Goal: Information Seeking & Learning: Understand process/instructions

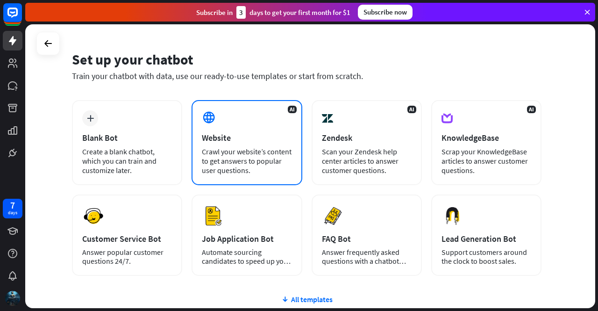
scroll to position [21, 0]
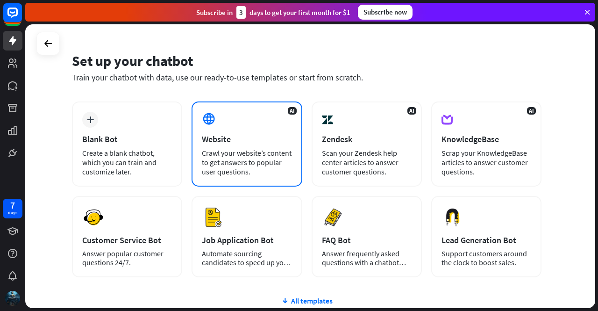
click at [256, 151] on div "Crawl your website’s content to get answers to popular user questions." at bounding box center [247, 162] width 90 height 28
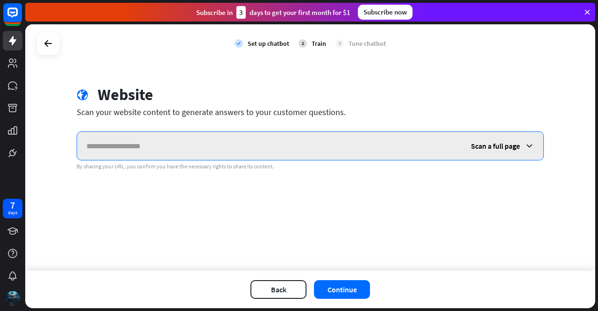
click at [194, 141] on input "text" at bounding box center [269, 146] width 385 height 28
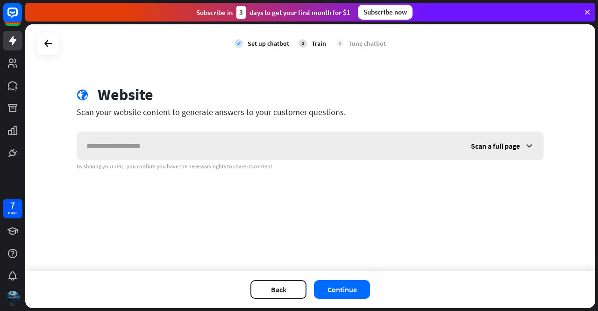
click at [534, 147] on icon at bounding box center [529, 145] width 9 height 9
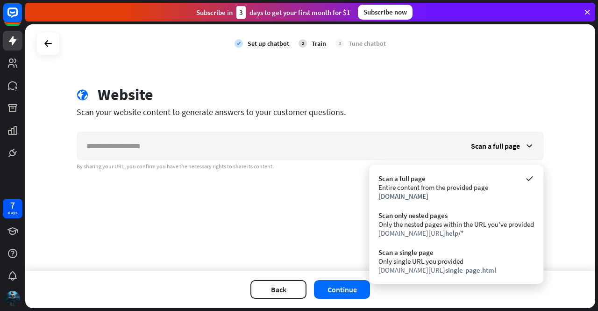
click at [324, 217] on div "check Set up chatbot 2 Train 3 Tune chatbot globe Website Scan your website con…" at bounding box center [310, 147] width 570 height 246
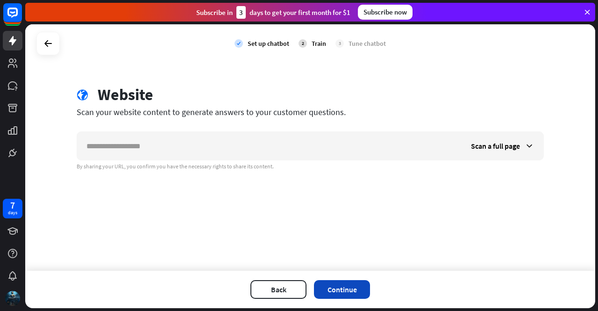
click at [329, 291] on button "Continue" at bounding box center [342, 289] width 56 height 19
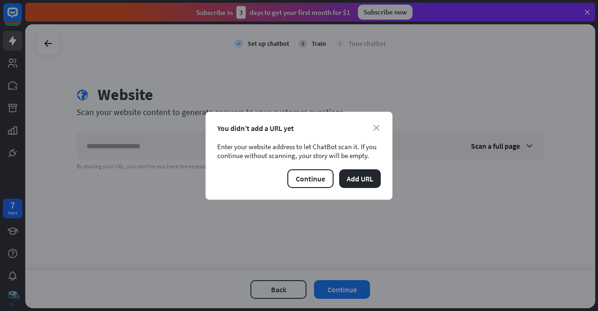
click at [376, 132] on div "You didn’t add a URL yet" at bounding box center [299, 127] width 164 height 9
click at [377, 129] on icon "close" at bounding box center [376, 128] width 6 height 6
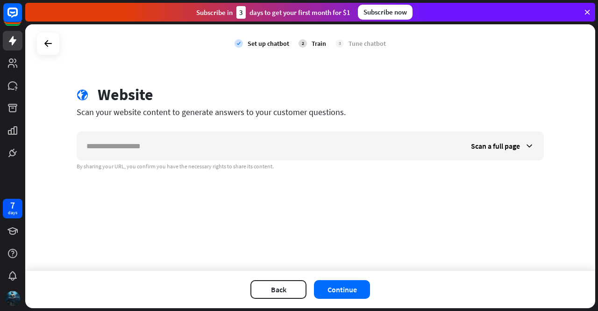
click at [315, 45] on div "Train" at bounding box center [319, 43] width 14 height 8
click at [272, 44] on div "Set up chatbot" at bounding box center [269, 43] width 42 height 8
click at [8, 63] on icon at bounding box center [12, 62] width 11 height 11
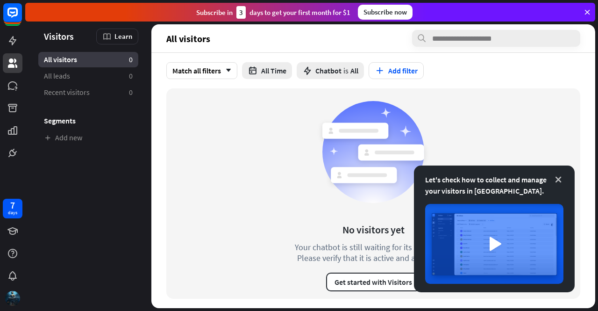
click at [559, 177] on icon at bounding box center [558, 179] width 9 height 9
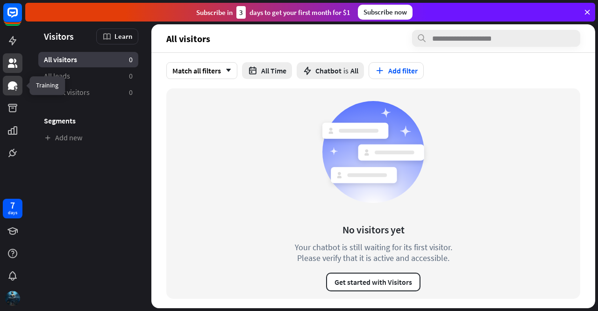
click at [11, 91] on link at bounding box center [13, 86] width 20 height 20
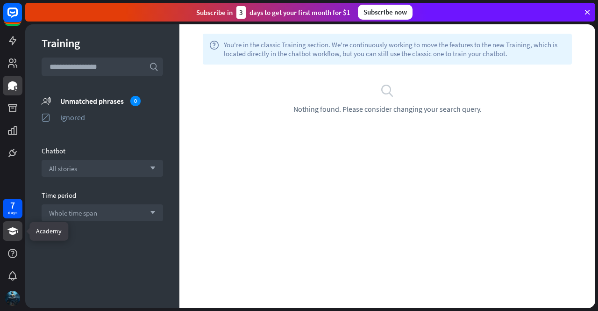
click at [10, 229] on icon at bounding box center [12, 230] width 10 height 7
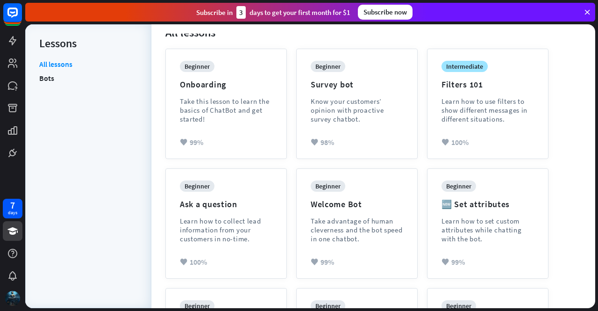
scroll to position [99, 0]
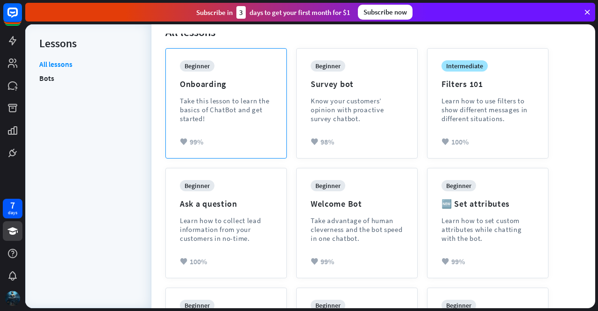
click at [205, 93] on div "beginner Onboarding Take this lesson to learn the basics of ChatBot and get sta…" at bounding box center [226, 98] width 93 height 77
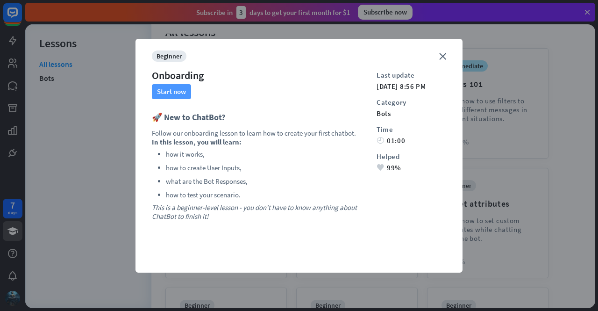
click at [168, 90] on button "Start now" at bounding box center [171, 91] width 39 height 15
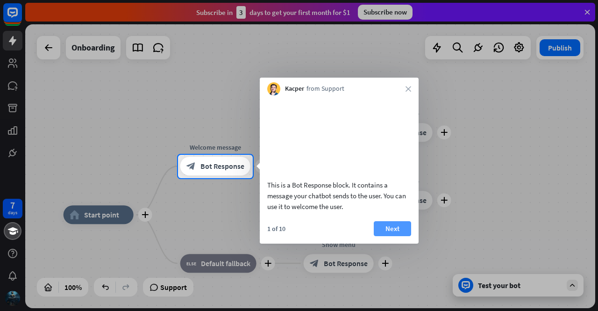
click at [387, 236] on button "Next" at bounding box center [392, 228] width 37 height 15
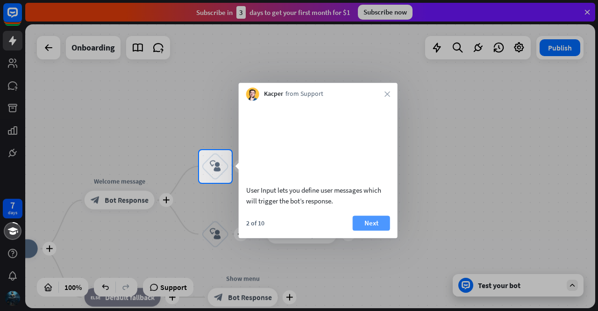
click at [365, 230] on button "Next" at bounding box center [371, 222] width 37 height 15
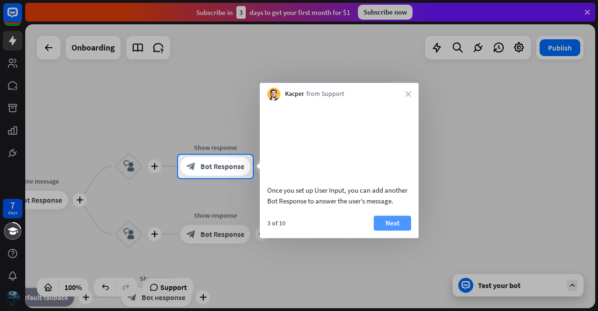
click at [386, 230] on button "Next" at bounding box center [392, 222] width 37 height 15
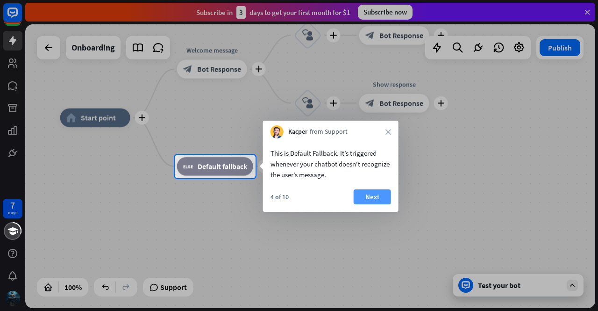
click at [366, 196] on button "Next" at bounding box center [372, 196] width 37 height 15
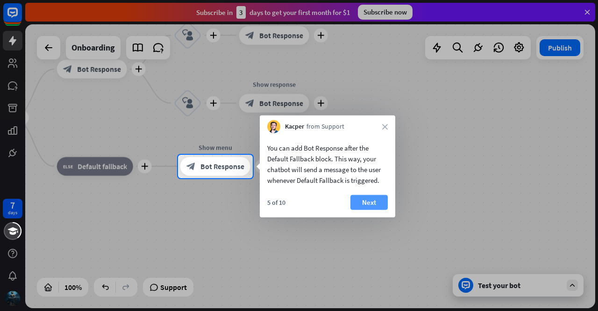
click at [373, 204] on button "Next" at bounding box center [368, 202] width 37 height 15
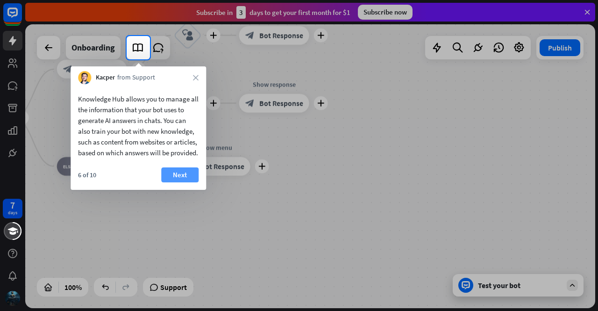
click at [173, 182] on button "Next" at bounding box center [179, 174] width 37 height 15
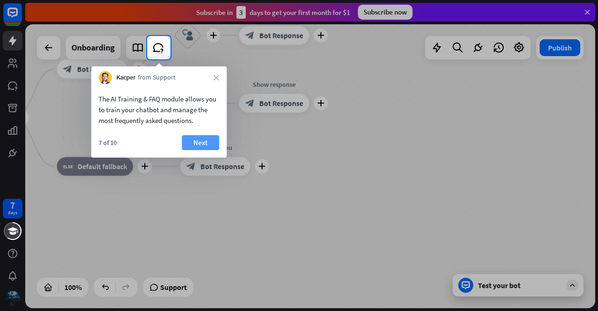
click at [197, 146] on button "Next" at bounding box center [200, 142] width 37 height 15
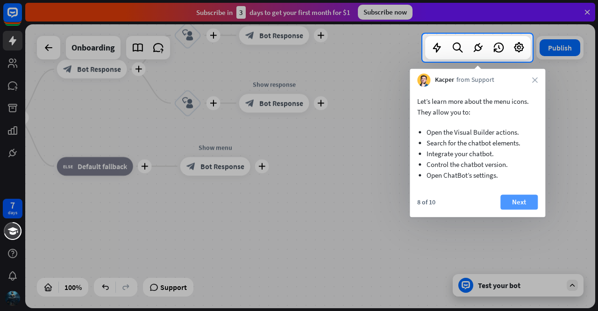
click at [518, 200] on button "Next" at bounding box center [519, 201] width 37 height 15
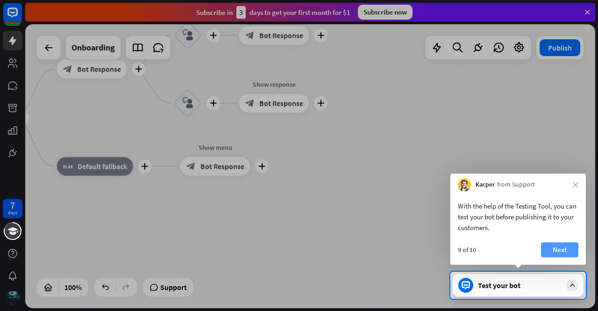
click at [554, 253] on button "Next" at bounding box center [559, 249] width 37 height 15
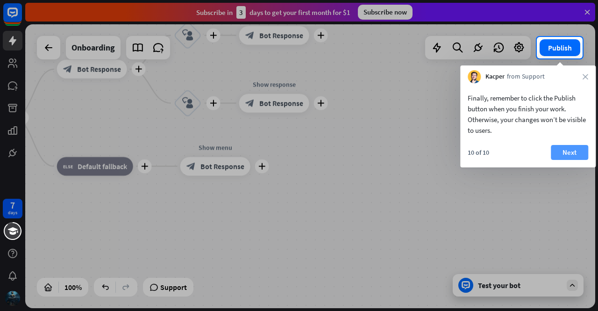
click at [568, 158] on button "Next" at bounding box center [569, 152] width 37 height 15
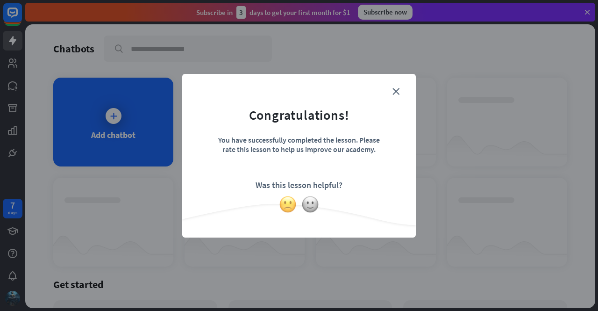
click at [288, 206] on img at bounding box center [288, 204] width 18 height 18
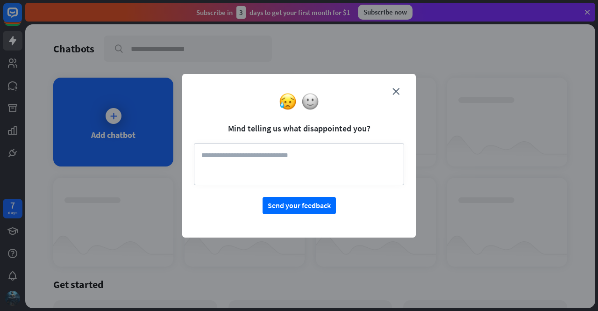
click at [392, 96] on div at bounding box center [299, 102] width 234 height 18
click at [394, 92] on icon "close" at bounding box center [396, 91] width 7 height 7
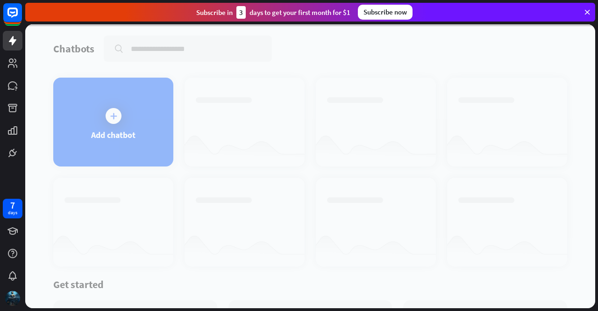
click at [394, 92] on div at bounding box center [310, 166] width 570 height 284
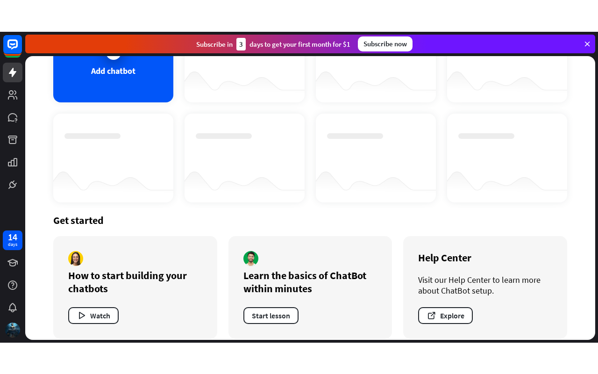
scroll to position [106, 0]
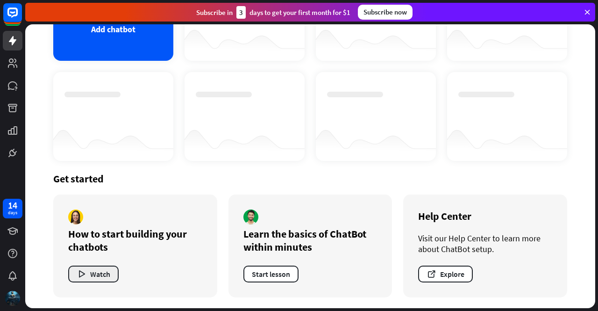
click at [94, 275] on button "Watch" at bounding box center [93, 273] width 50 height 17
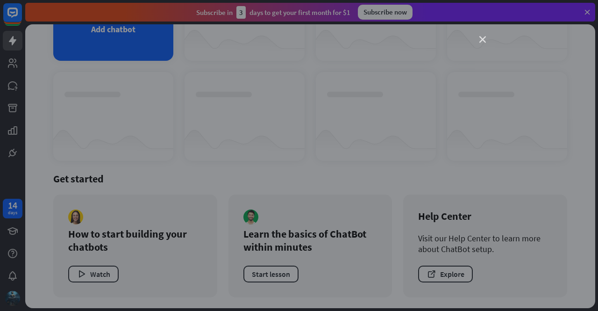
click at [483, 40] on icon "close" at bounding box center [482, 39] width 7 height 7
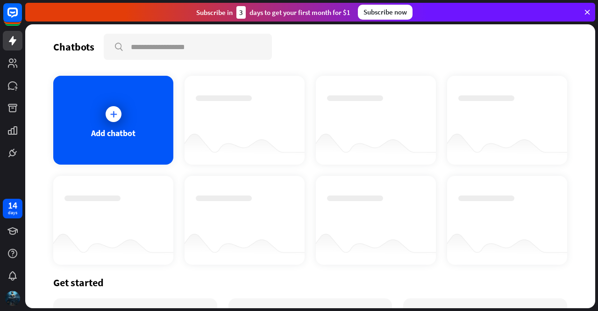
scroll to position [0, 0]
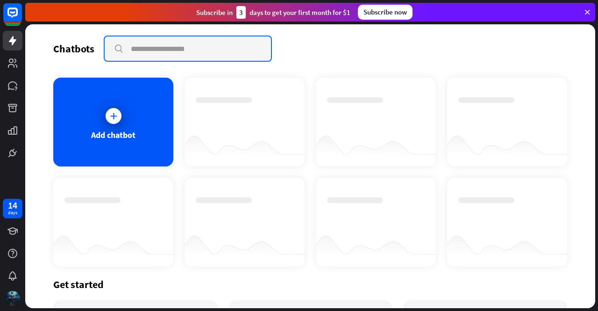
click at [188, 50] on input "text" at bounding box center [188, 48] width 166 height 24
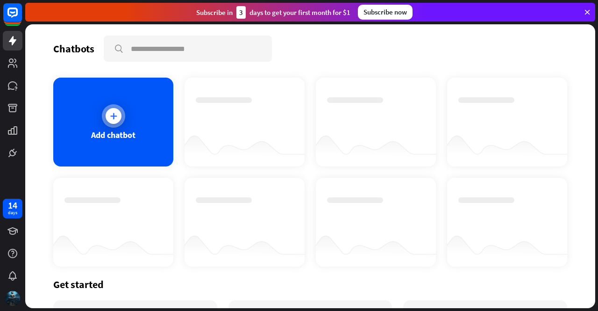
click at [110, 115] on icon at bounding box center [113, 115] width 9 height 9
